Goal: Task Accomplishment & Management: Complete application form

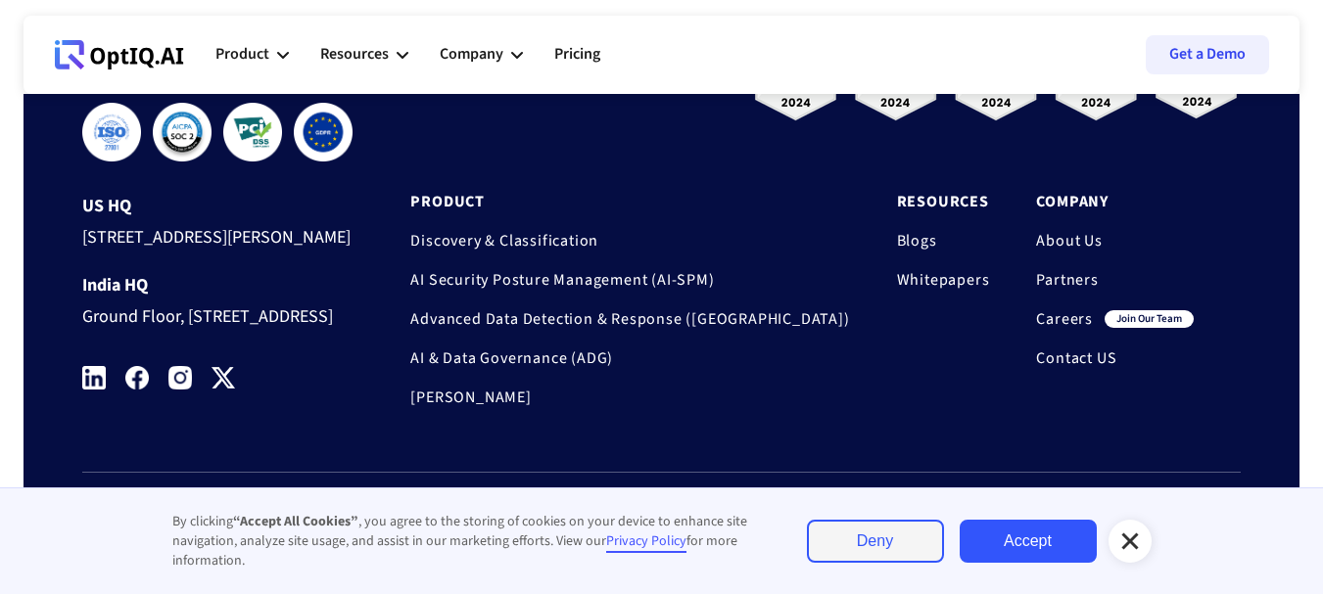
scroll to position [6692, 0]
click at [1057, 309] on link "Careers" at bounding box center [1064, 319] width 57 height 20
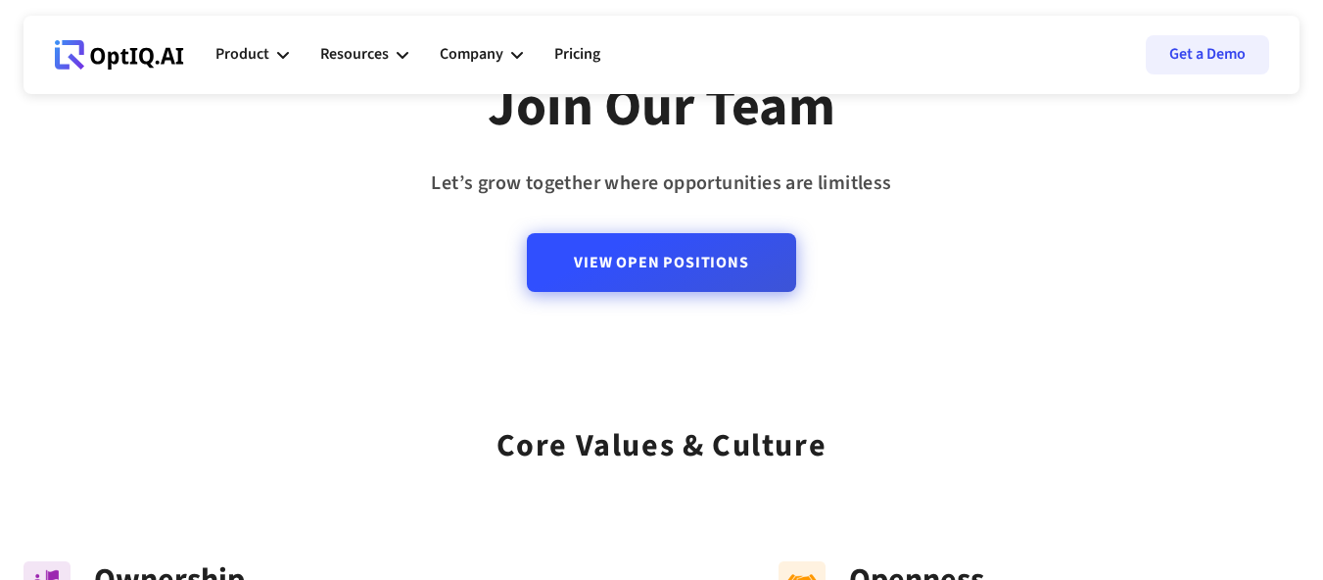
scroll to position [183, 0]
click at [659, 281] on link "View Open Positions" at bounding box center [661, 261] width 268 height 59
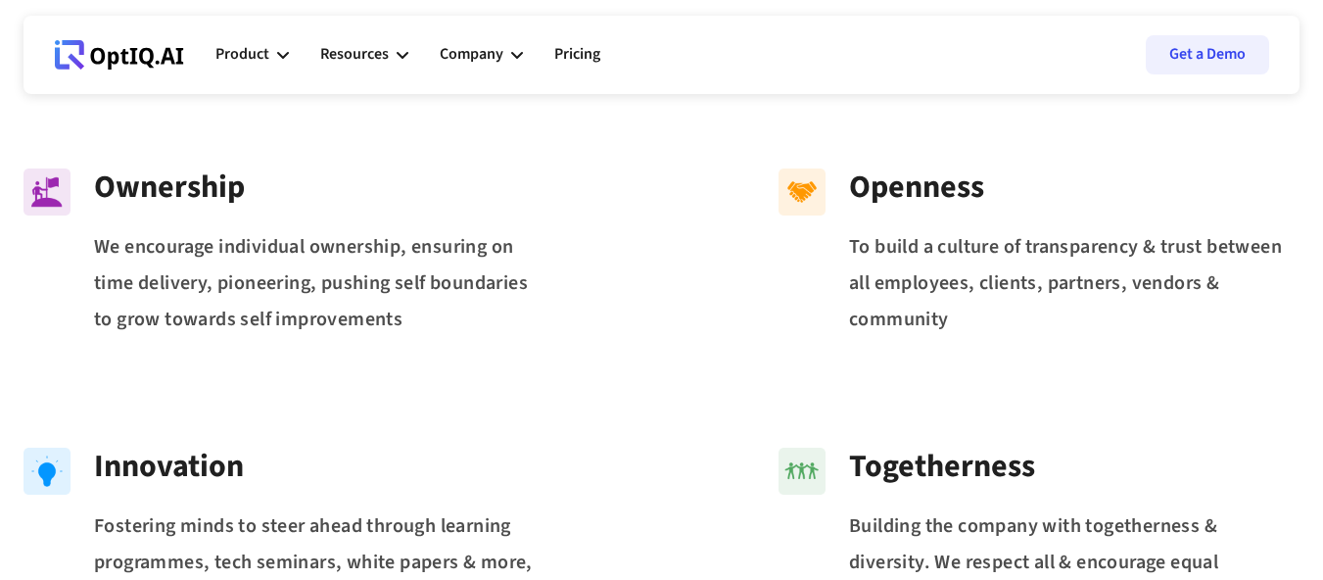
scroll to position [582, 0]
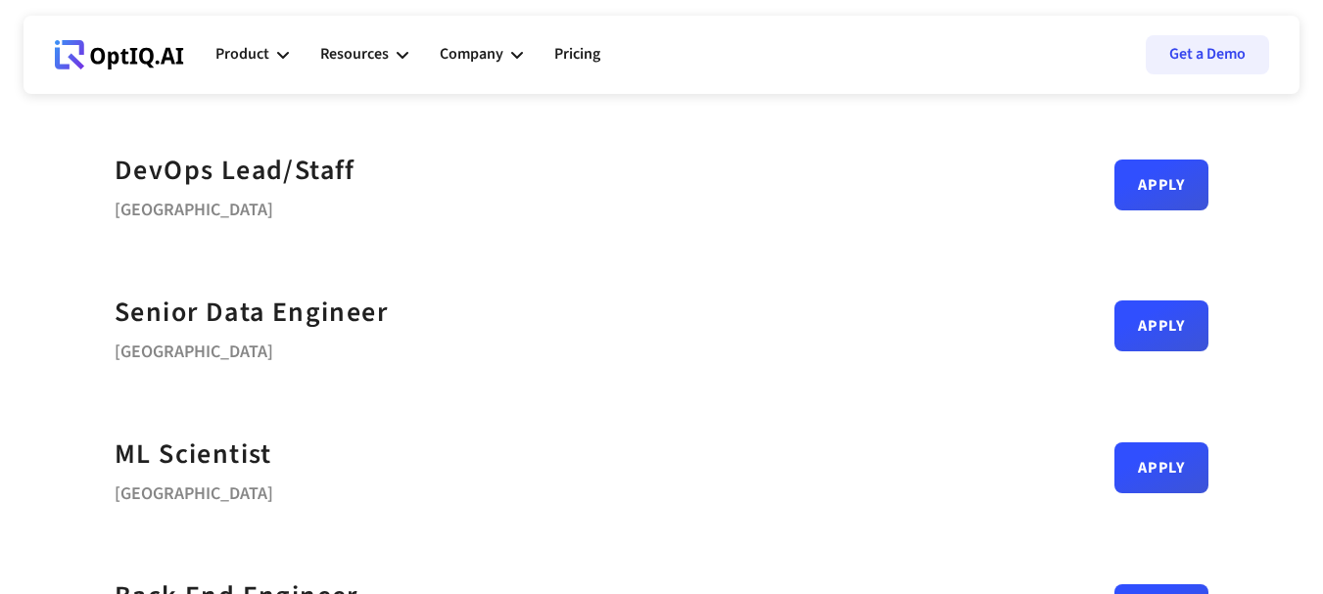
scroll to position [366, 0]
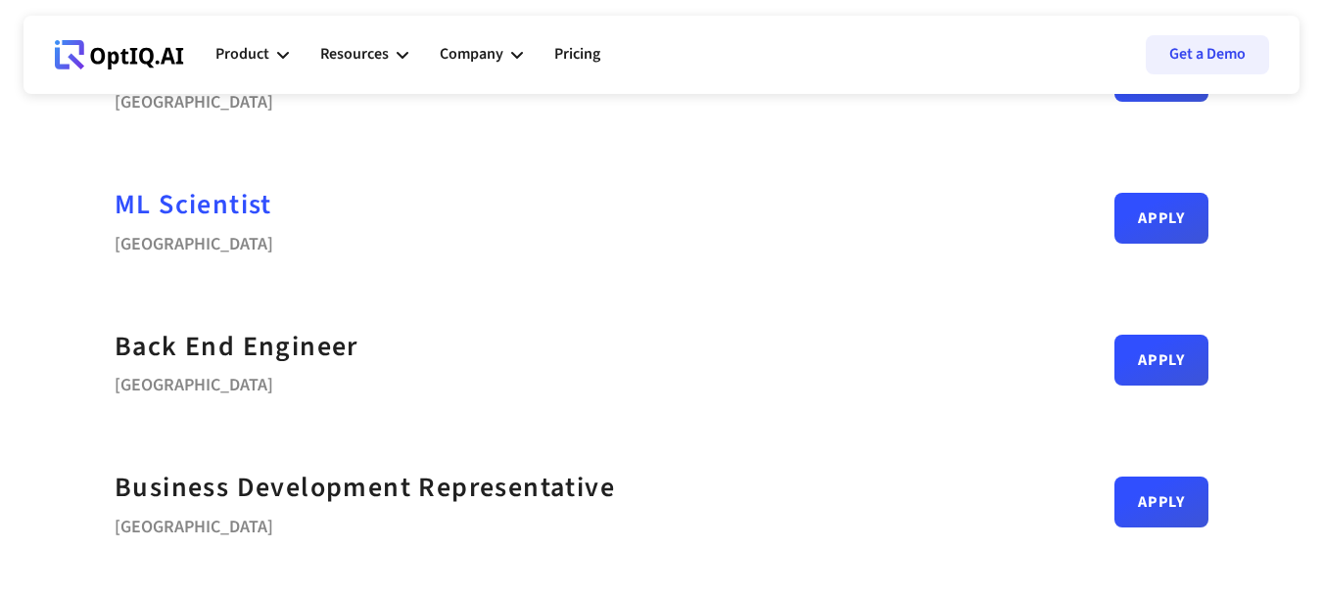
click at [230, 206] on div "ML Scientist" at bounding box center [194, 205] width 158 height 44
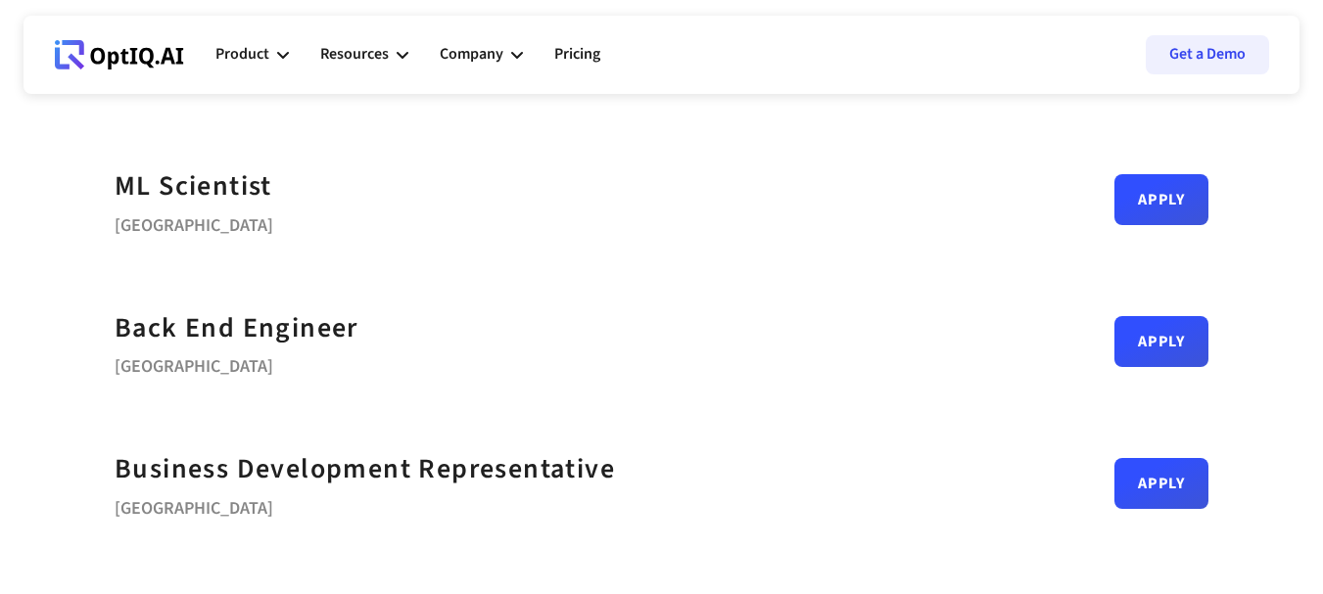
scroll to position [384, 0]
click at [1151, 197] on link "Apply" at bounding box center [1161, 192] width 94 height 51
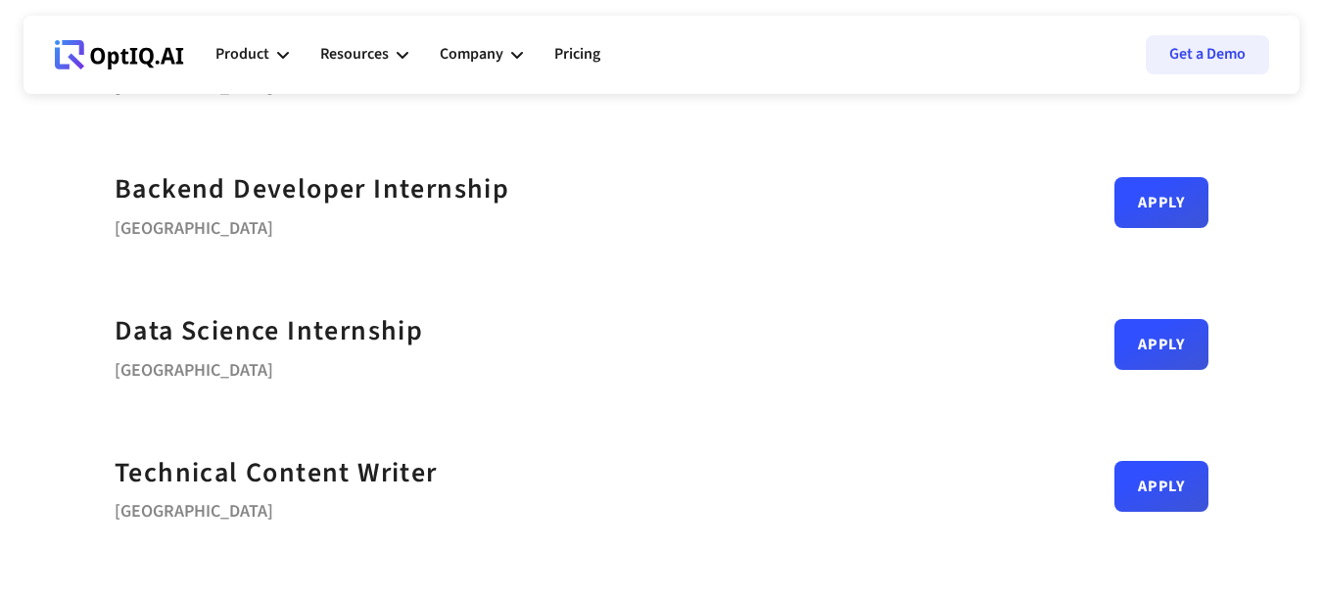
scroll to position [950, 0]
click at [1153, 354] on link "Apply" at bounding box center [1161, 335] width 94 height 51
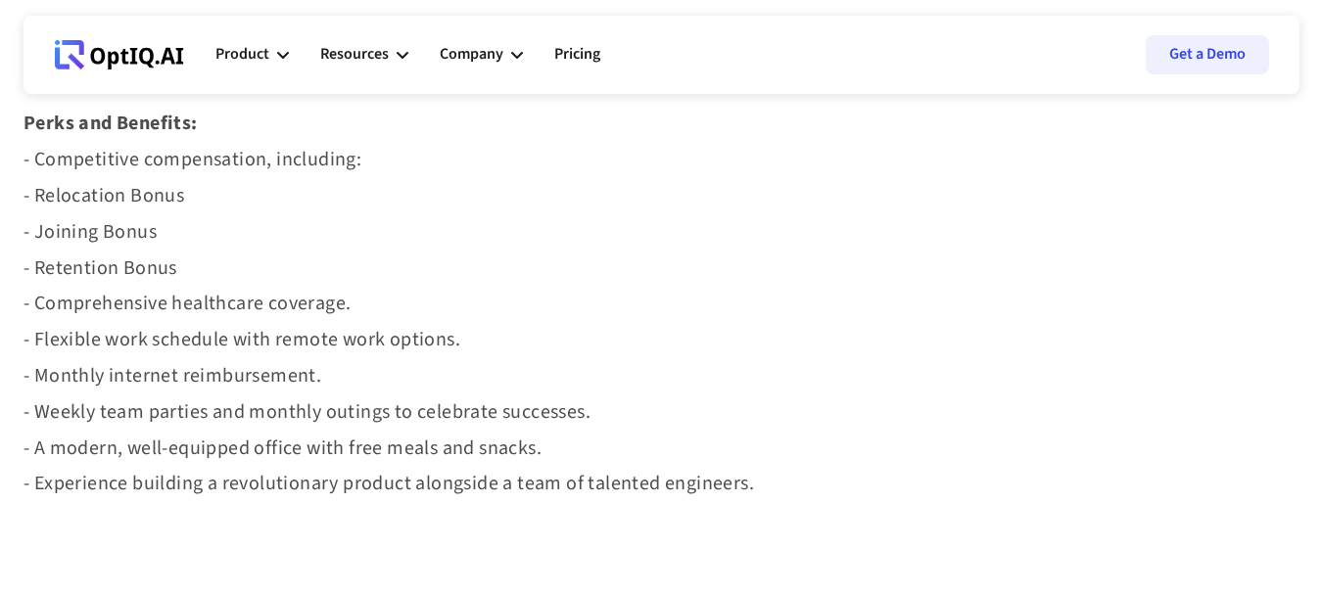
scroll to position [2060, 0]
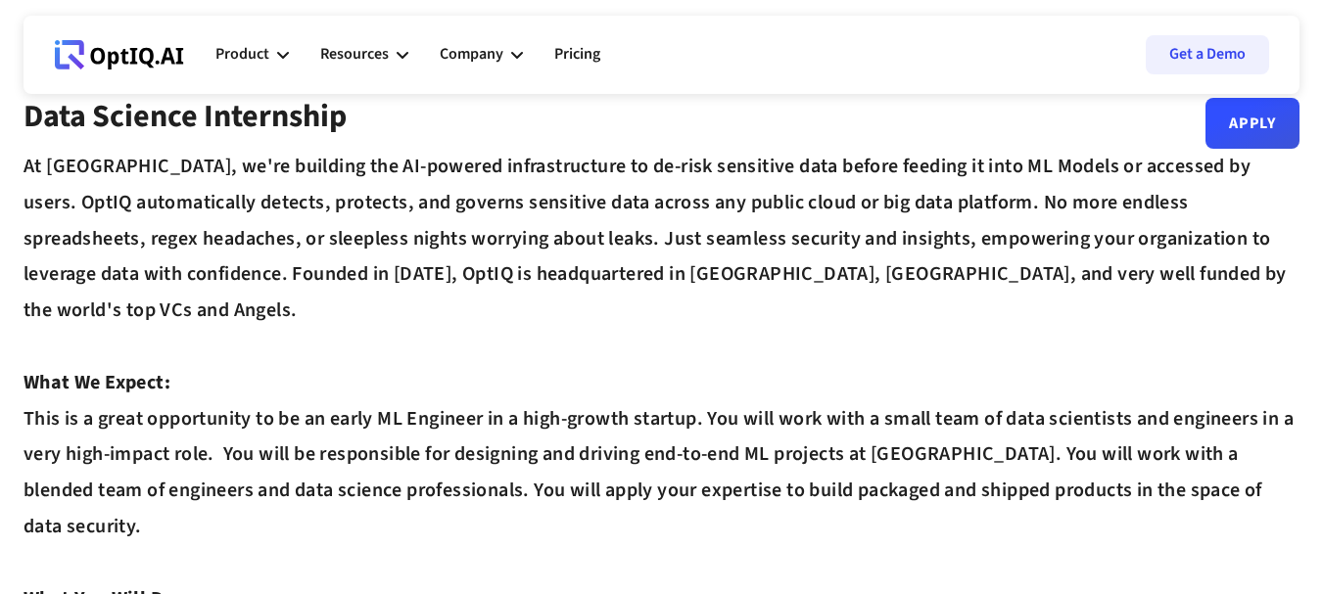
scroll to position [38, 0]
